Goal: Find specific page/section: Find specific page/section

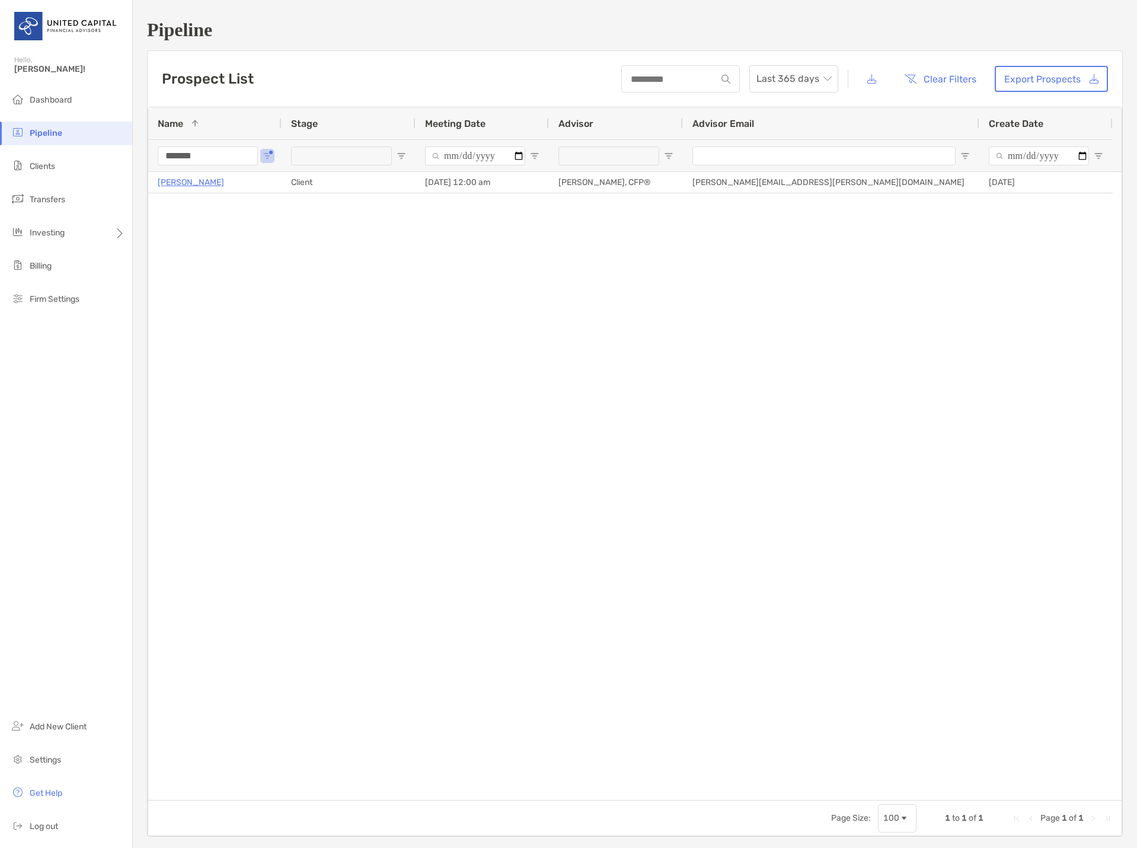
click at [362, 75] on div "Prospect List Last 365 days Clear Filters Export Prospects" at bounding box center [635, 79] width 975 height 56
click at [220, 147] on input "*******" at bounding box center [208, 155] width 100 height 19
type input "*"
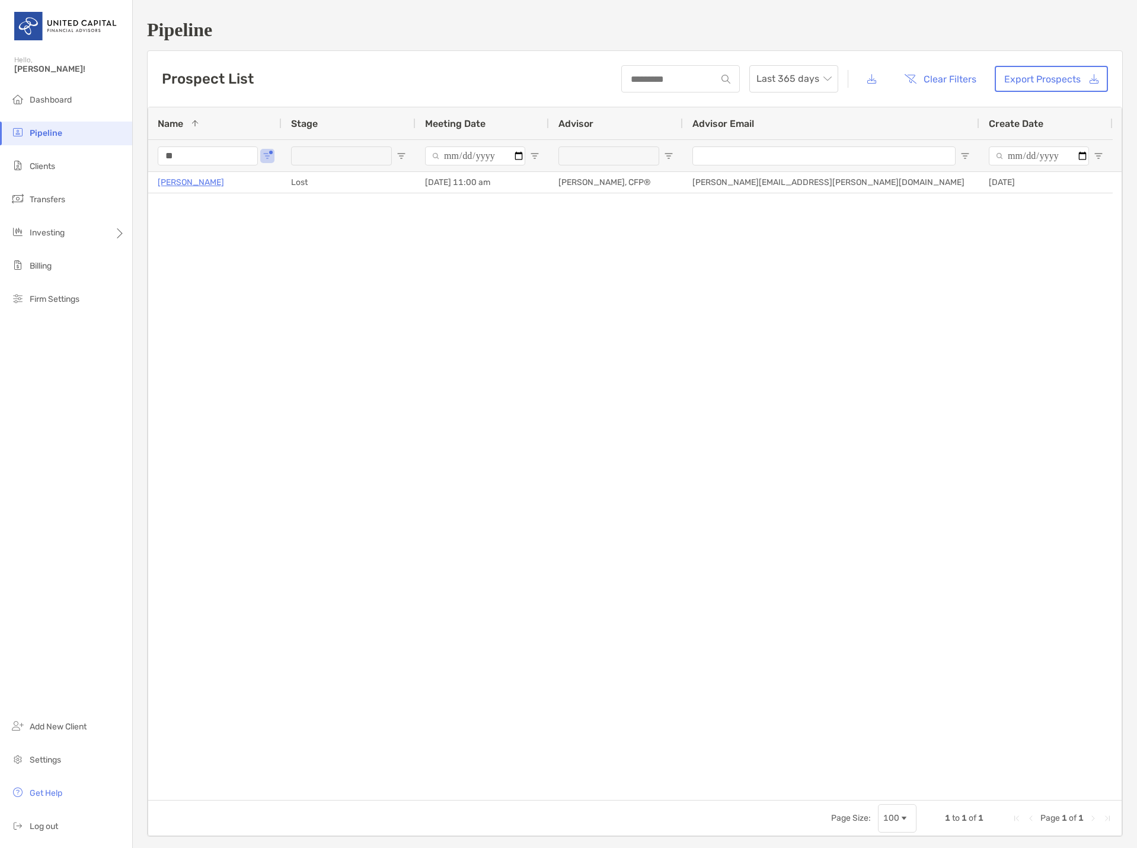
type input "*"
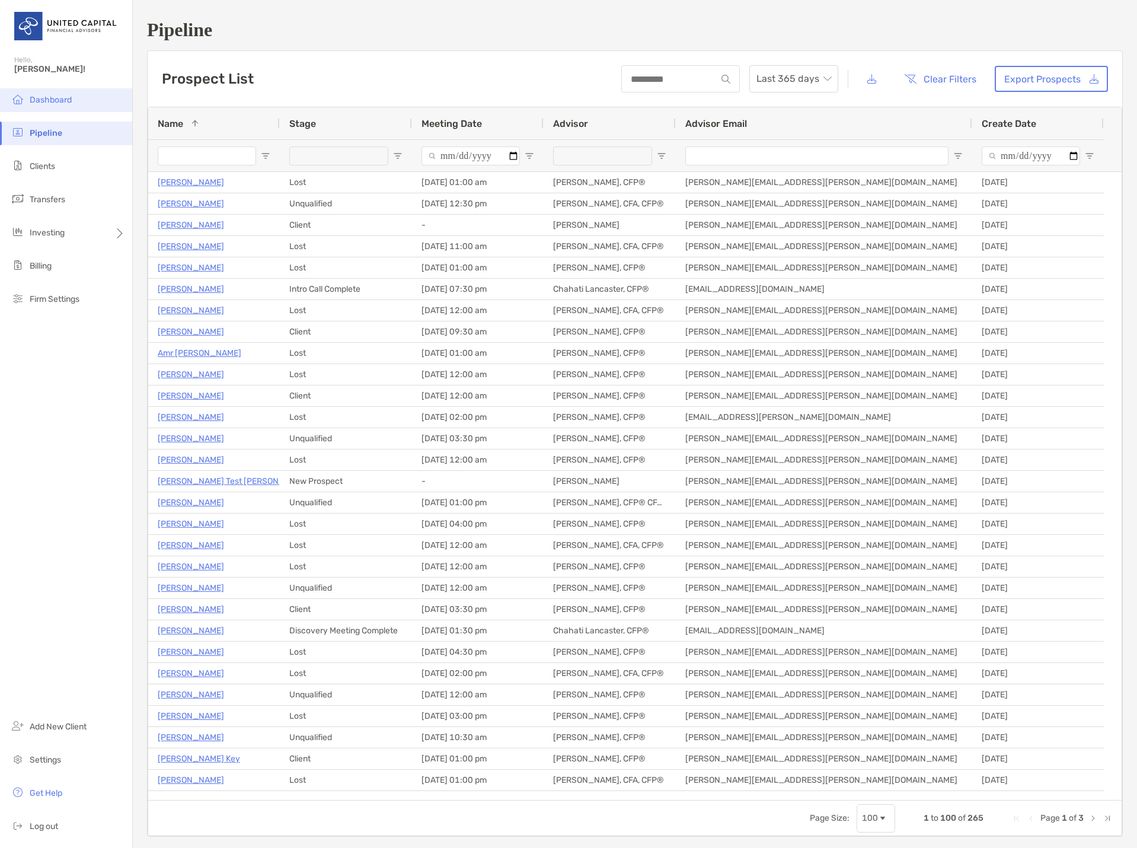
click at [58, 105] on li "Dashboard" at bounding box center [66, 100] width 132 height 24
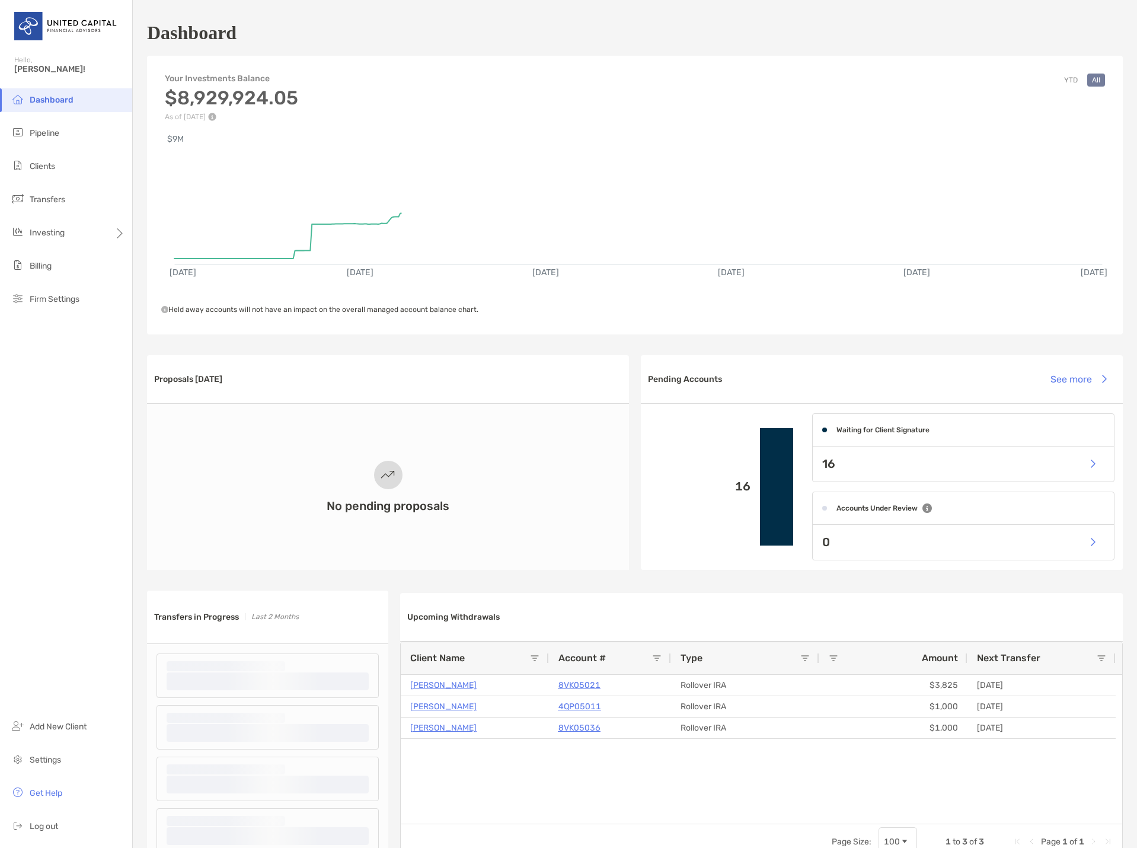
click at [319, 31] on div "Dashboard" at bounding box center [635, 32] width 976 height 27
